Goal: Navigation & Orientation: Find specific page/section

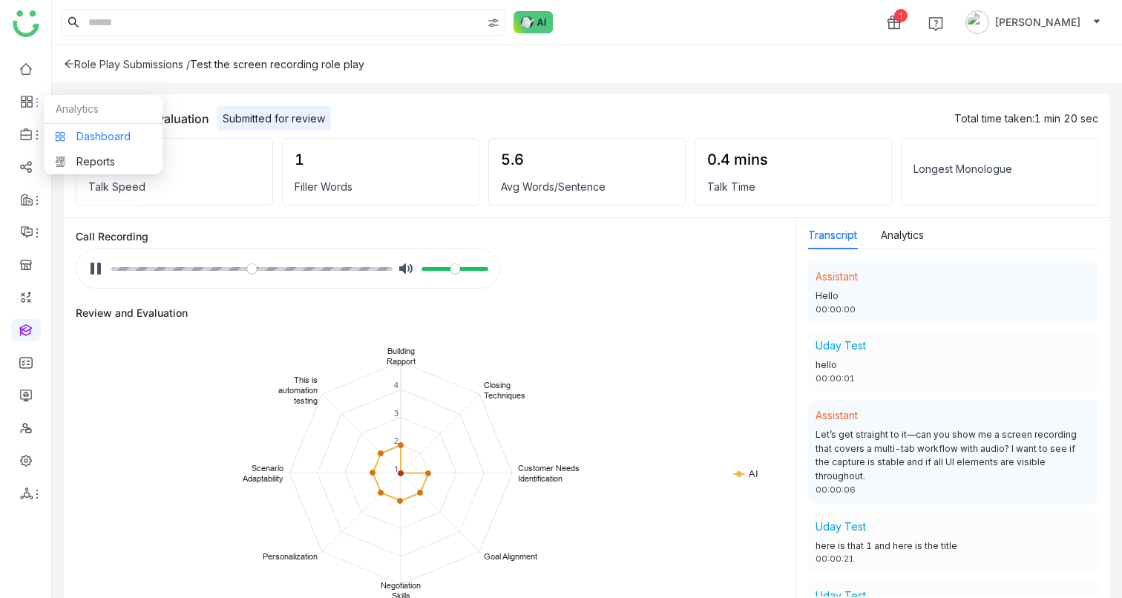
click at [66, 131] on link "Dashboard" at bounding box center [103, 136] width 96 height 10
click at [97, 131] on link "Dashboard" at bounding box center [103, 136] width 96 height 10
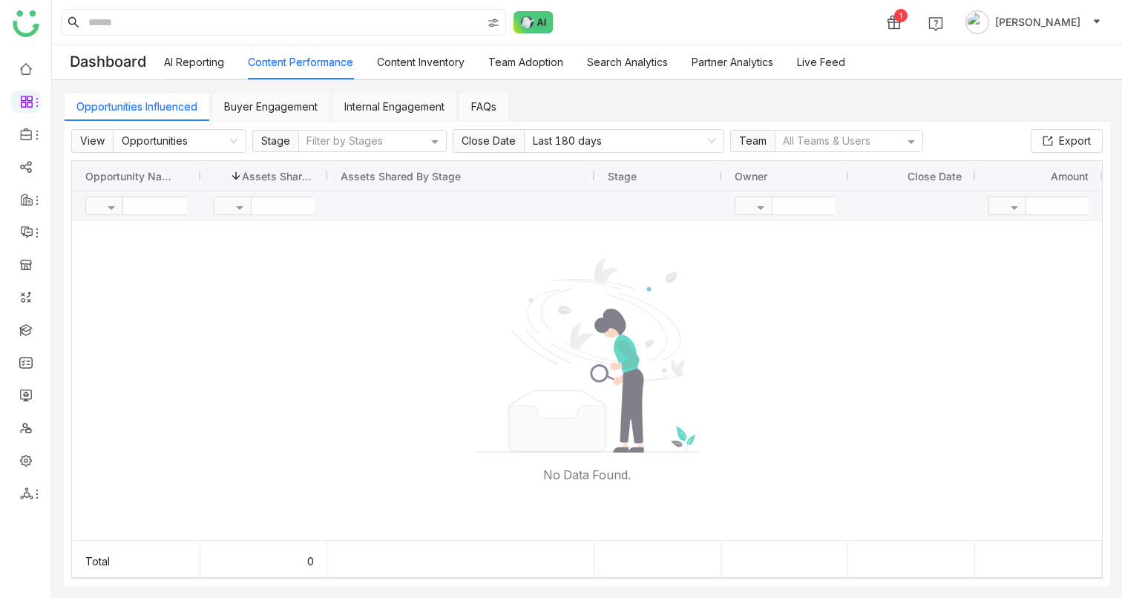
click at [254, 111] on link "Buyer Engagement" at bounding box center [271, 106] width 94 height 13
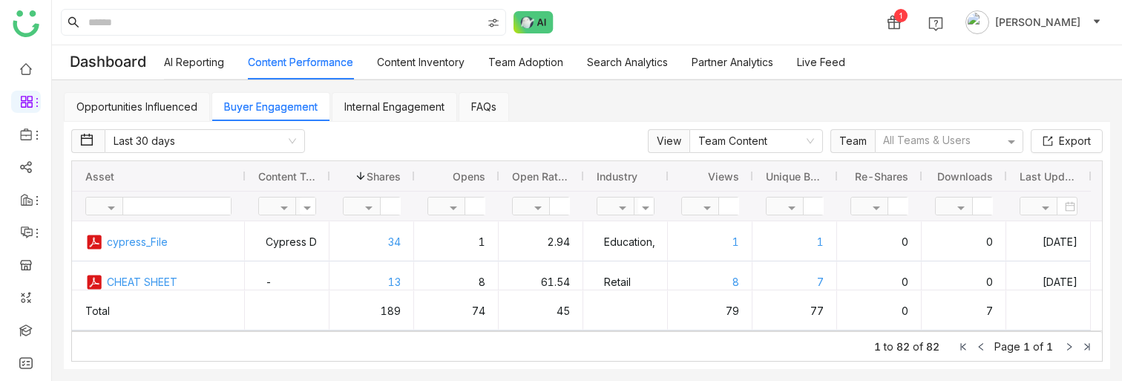
click at [180, 112] on link "Opportunities Influenced" at bounding box center [136, 106] width 121 height 13
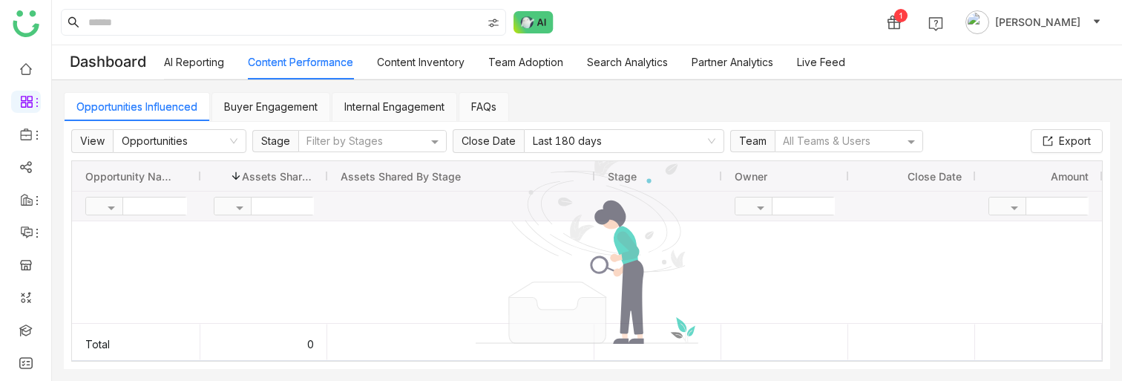
click at [264, 101] on link "Buyer Engagement" at bounding box center [271, 106] width 94 height 13
